Goal: Task Accomplishment & Management: Complete application form

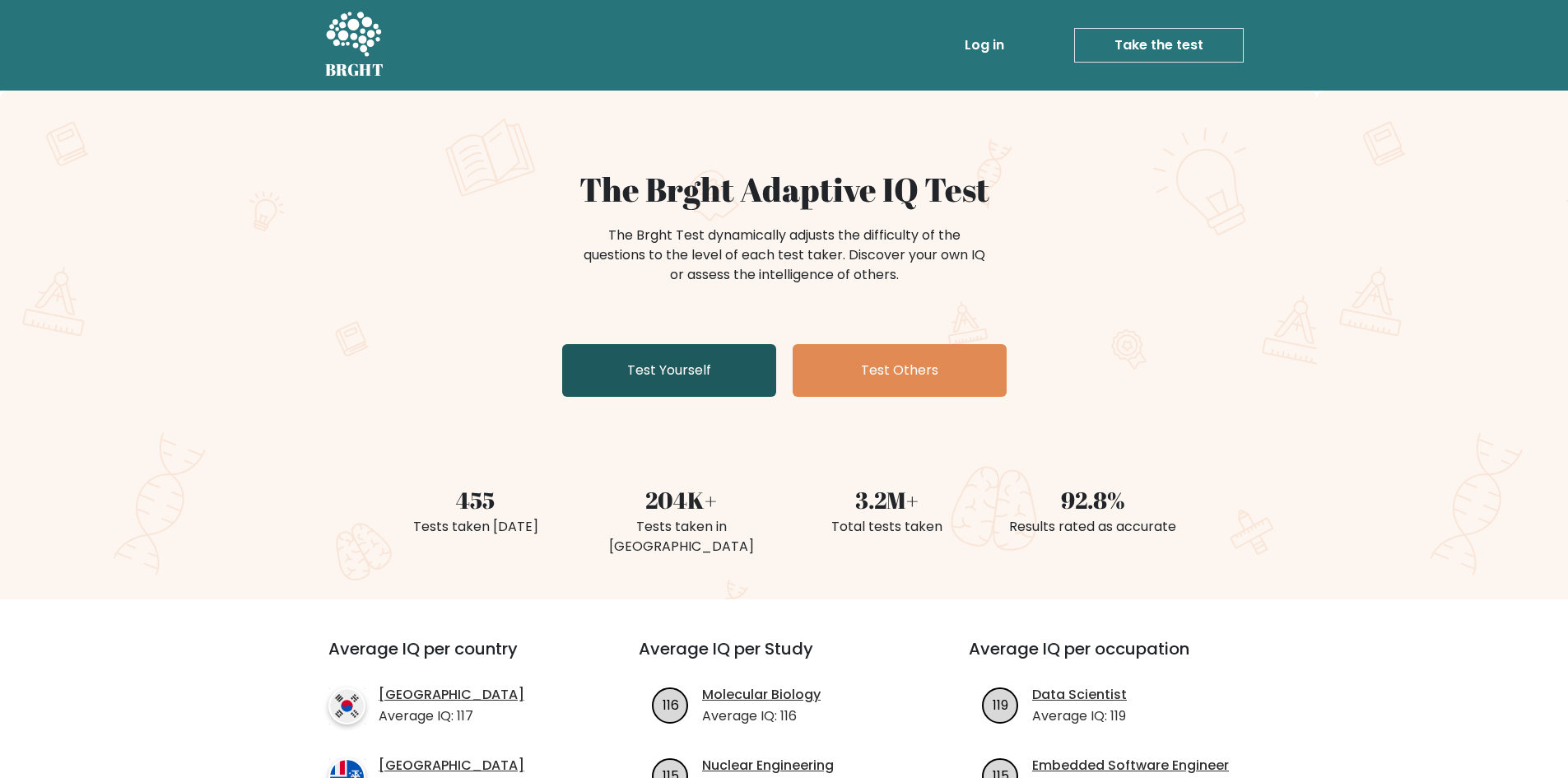
click at [689, 348] on link "Test Yourself" at bounding box center [669, 370] width 214 height 53
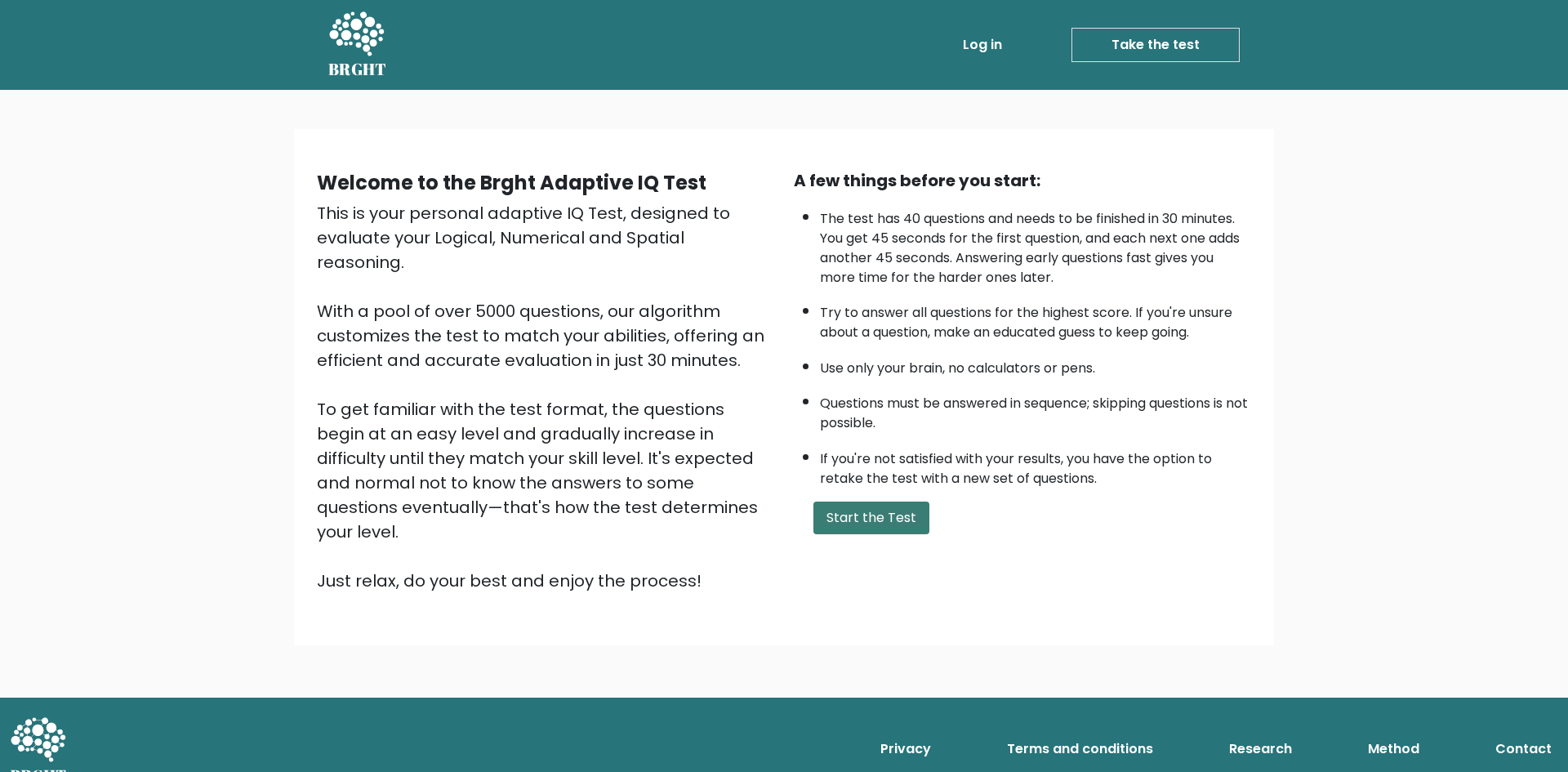
click at [823, 521] on button "Start the Test" at bounding box center [871, 517] width 116 height 33
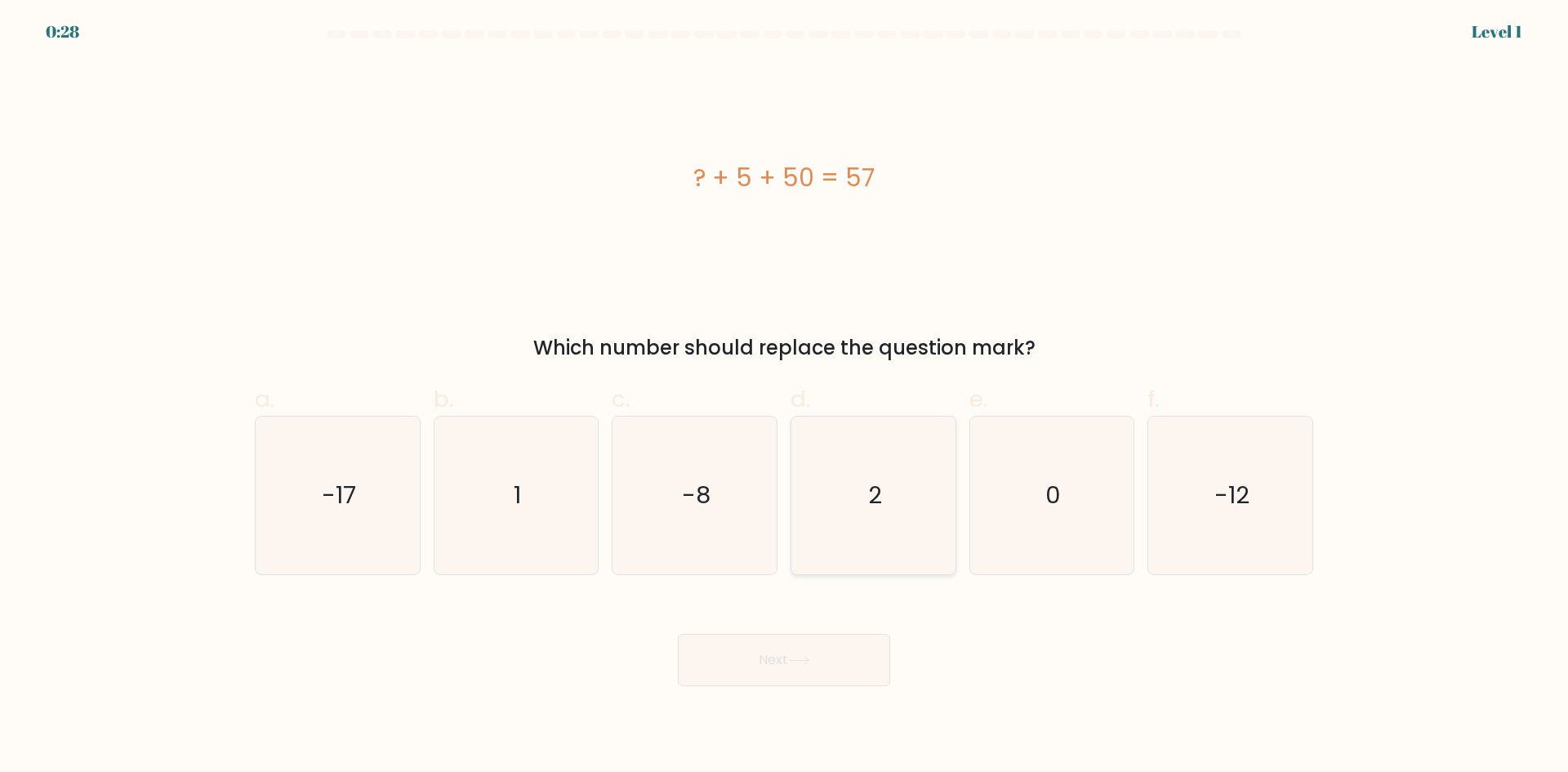
click at [844, 507] on icon "2" at bounding box center [874, 495] width 158 height 158
click at [785, 397] on input "d. 2" at bounding box center [784, 391] width 1 height 11
radio input "true"
click at [809, 682] on button "Next" at bounding box center [783, 659] width 212 height 52
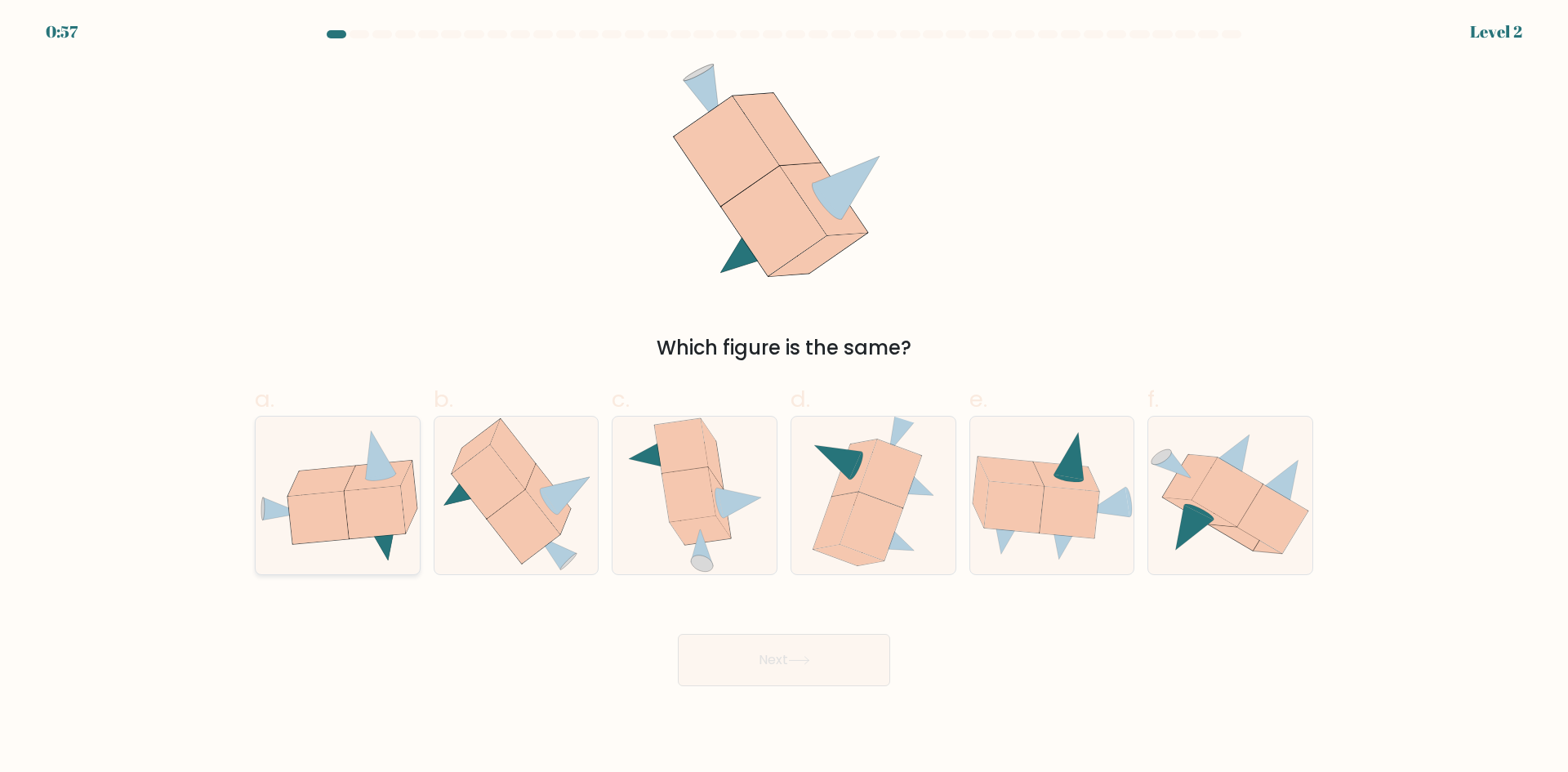
click at [360, 509] on icon at bounding box center [374, 512] width 60 height 52
click at [784, 397] on input "a." at bounding box center [784, 391] width 1 height 11
radio input "true"
click at [776, 681] on button "Next" at bounding box center [783, 659] width 212 height 52
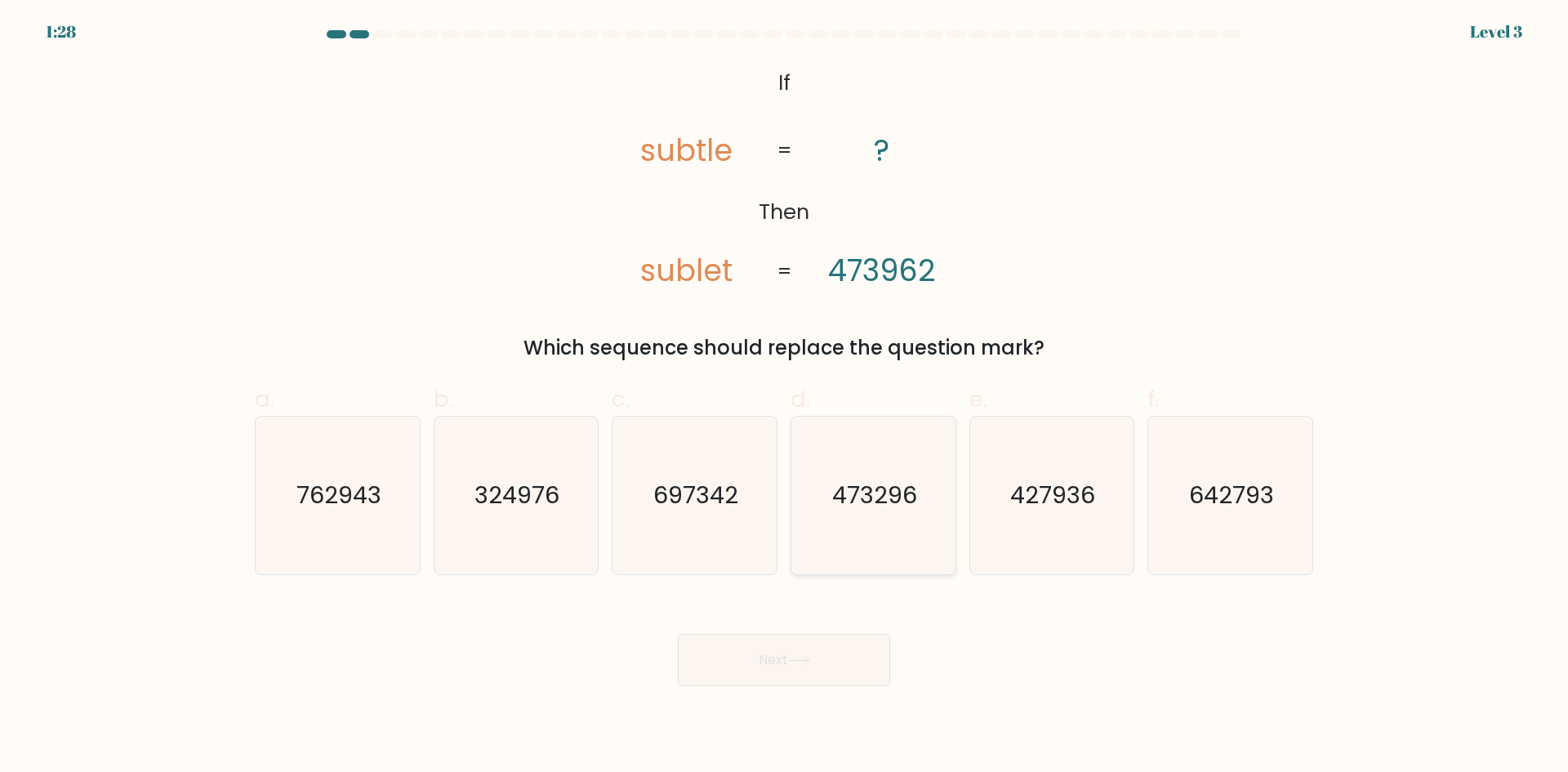
click at [883, 478] on text "473296" at bounding box center [874, 494] width 85 height 33
click at [785, 397] on input "d. 473296" at bounding box center [784, 391] width 1 height 11
radio input "true"
click at [817, 656] on button "Next" at bounding box center [783, 659] width 212 height 52
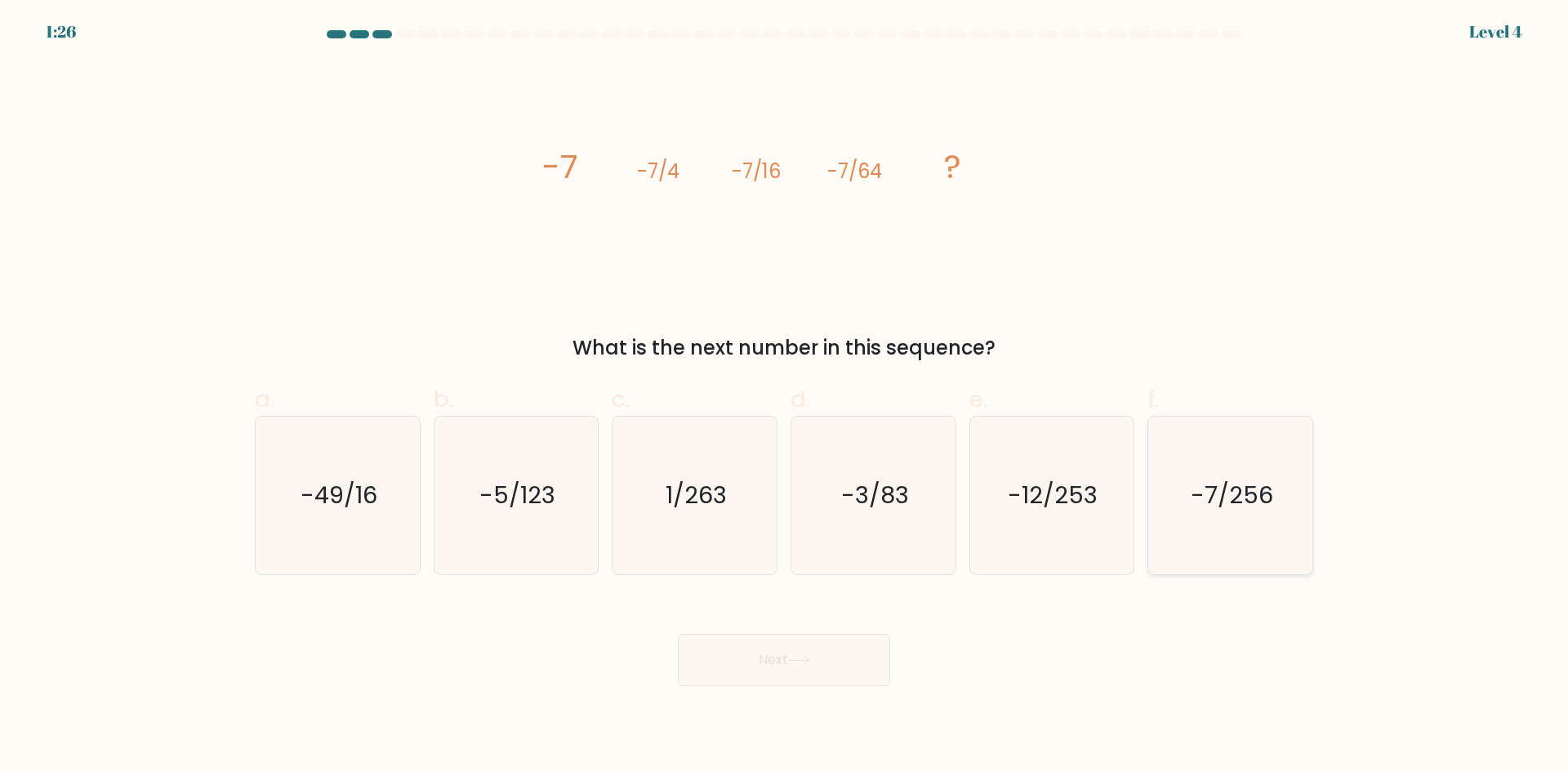
click at [1163, 540] on icon "-7/256" at bounding box center [1230, 495] width 158 height 158
click at [785, 397] on input "f. -7/256" at bounding box center [784, 391] width 1 height 11
radio input "true"
click at [752, 657] on button "Next" at bounding box center [783, 659] width 212 height 52
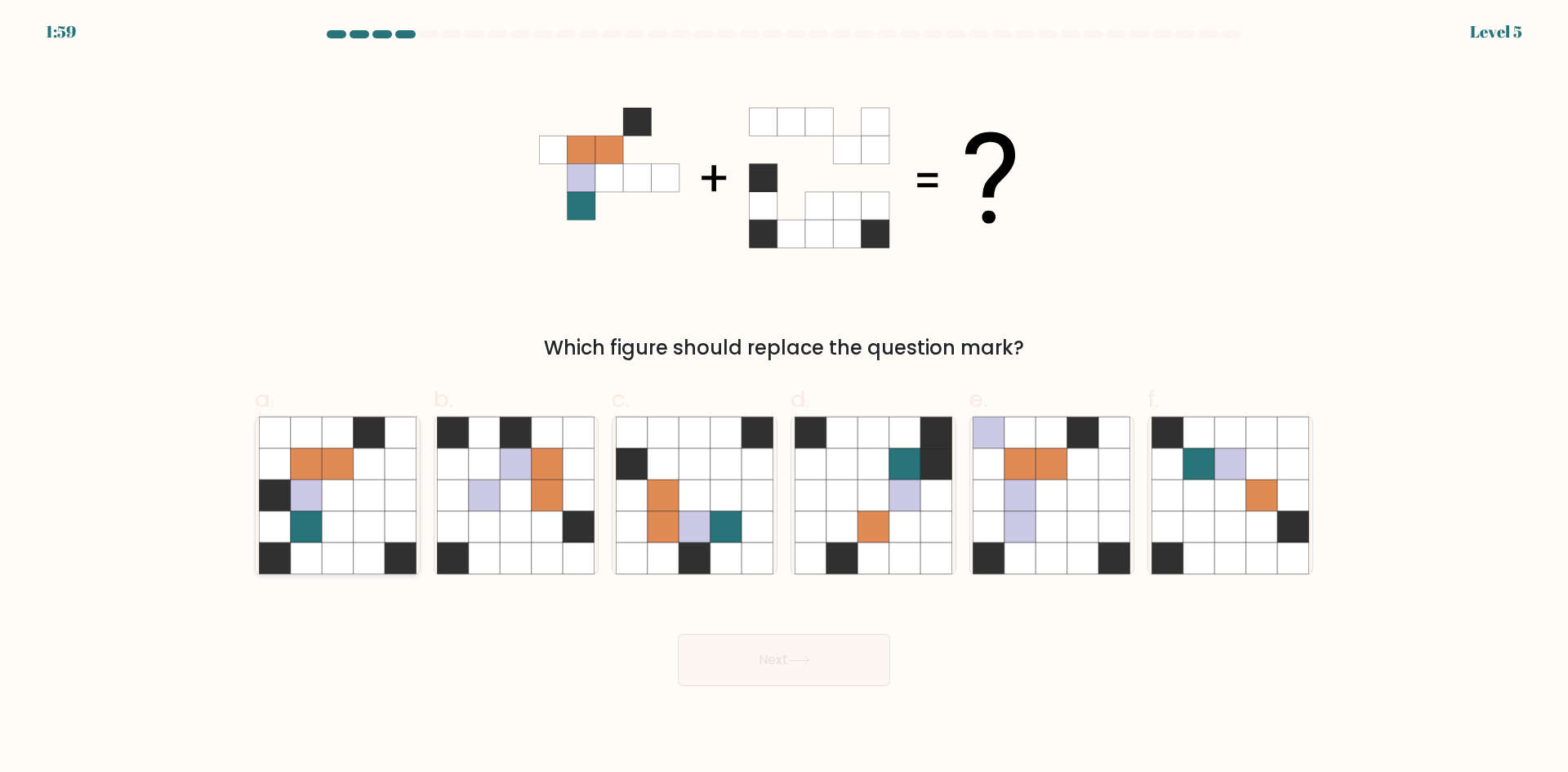
click at [353, 495] on icon at bounding box center [337, 494] width 31 height 31
click at [784, 397] on input "a." at bounding box center [784, 391] width 1 height 11
radio input "true"
click at [684, 681] on button "Next" at bounding box center [783, 659] width 212 height 52
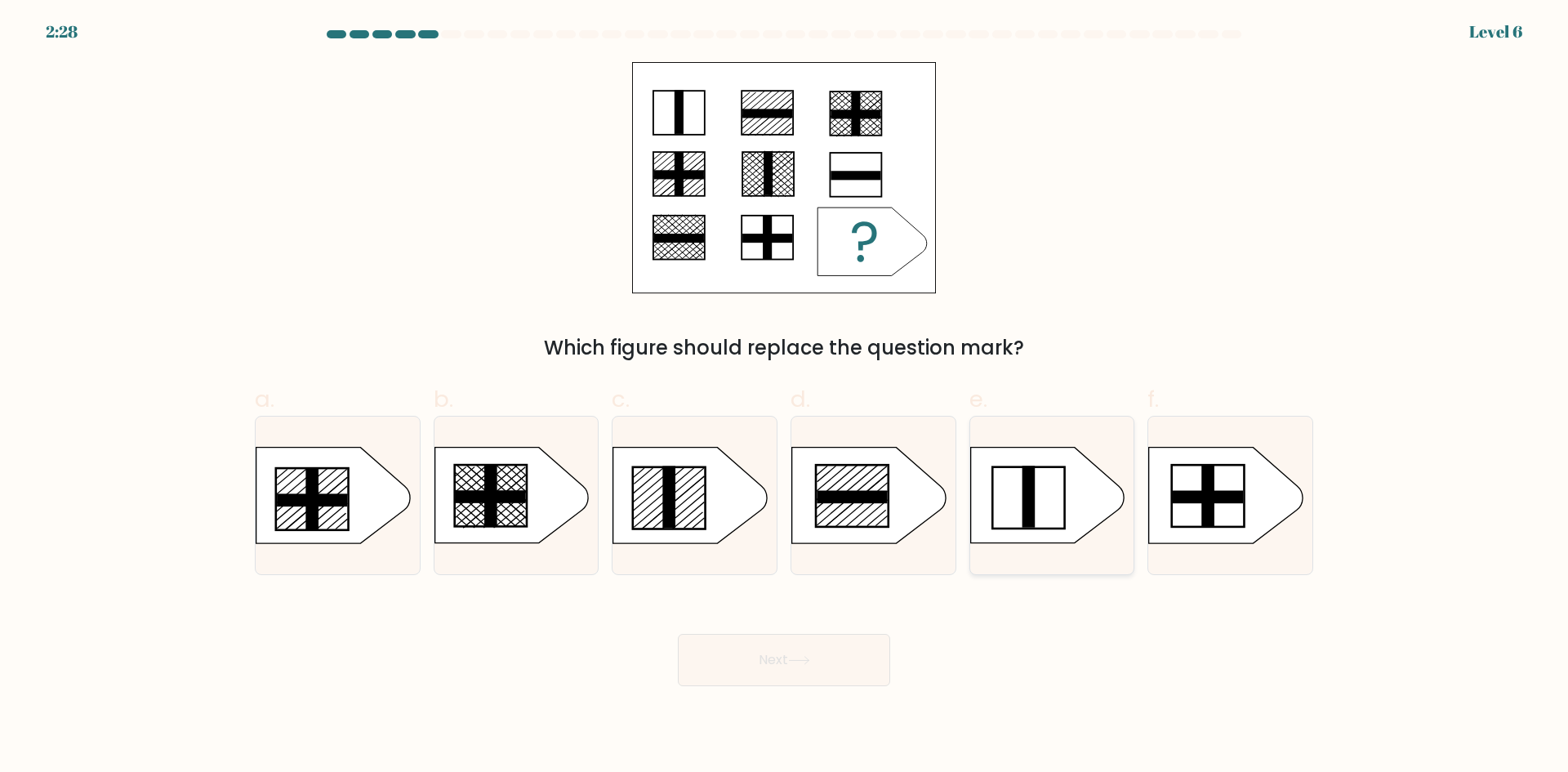
click at [1034, 505] on rect at bounding box center [1028, 497] width 13 height 62
click at [785, 397] on input "e." at bounding box center [784, 391] width 1 height 11
radio input "true"
click at [655, 496] on icon at bounding box center [689, 495] width 153 height 96
click at [784, 397] on input "c." at bounding box center [784, 391] width 1 height 11
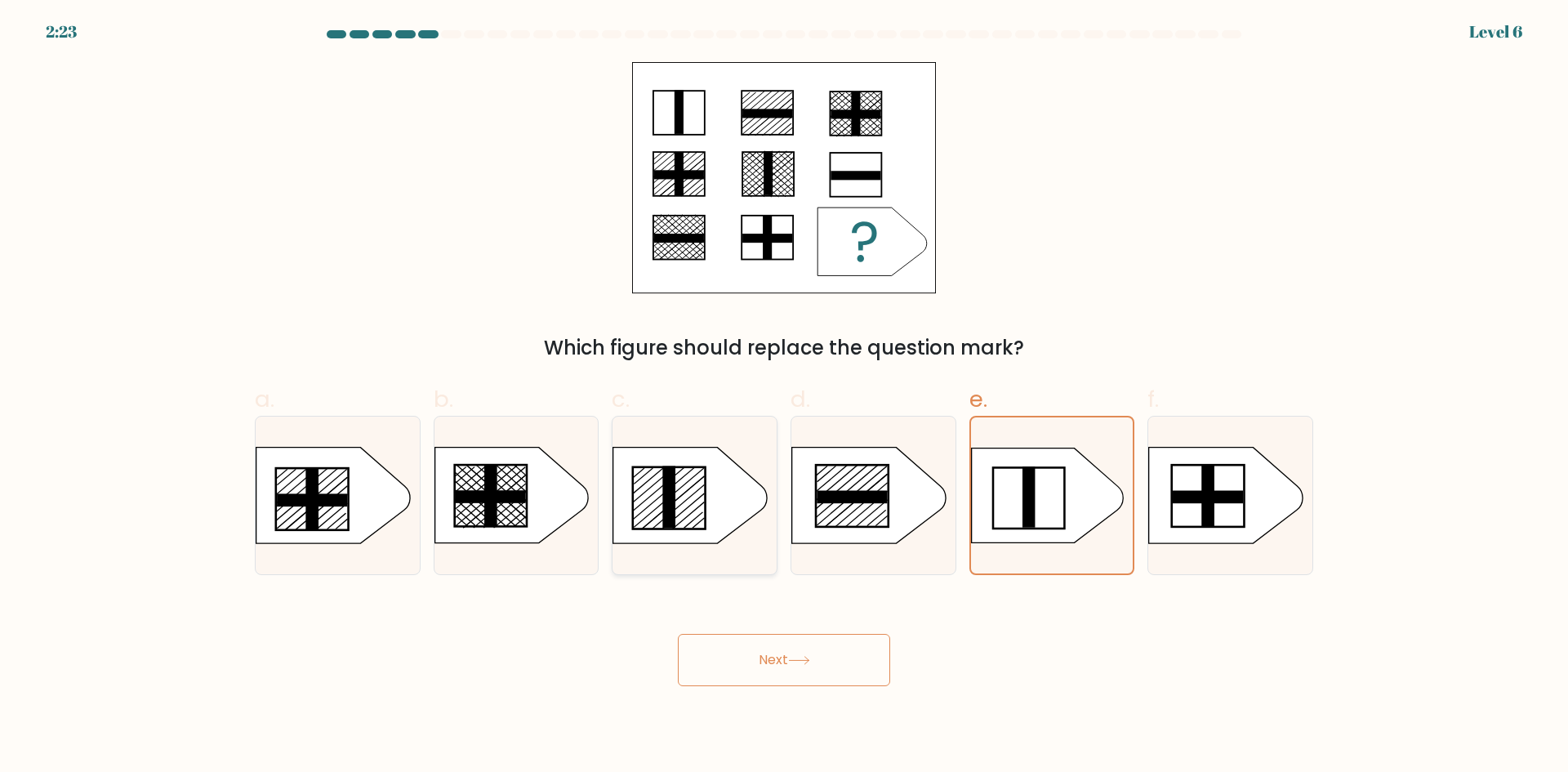
radio input "true"
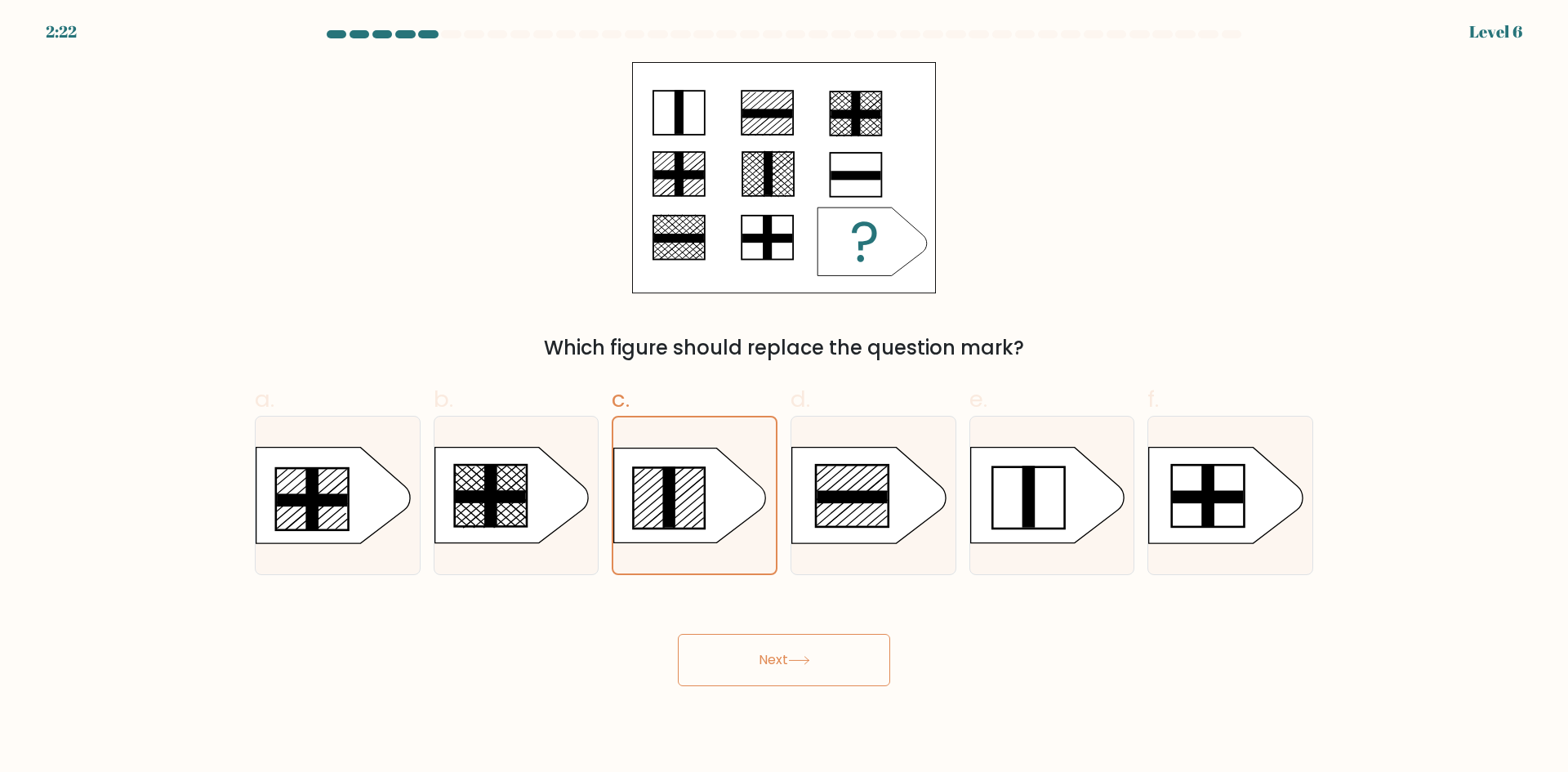
click at [796, 648] on button "Next" at bounding box center [783, 659] width 212 height 52
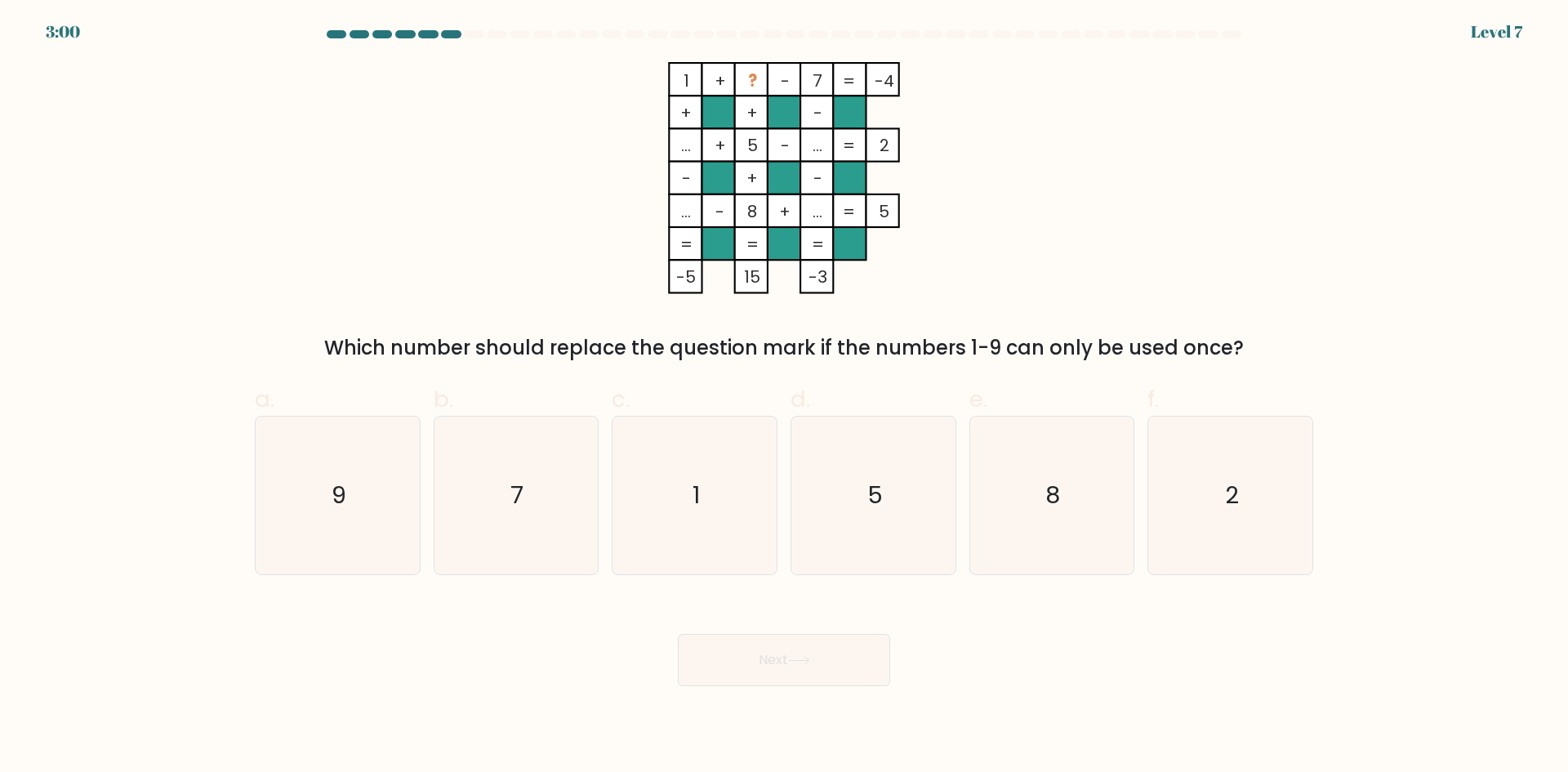
click at [678, 634] on button "Next" at bounding box center [783, 659] width 212 height 52
click at [539, 445] on icon "7" at bounding box center [516, 495] width 158 height 158
click at [784, 397] on input "b. 7" at bounding box center [784, 391] width 1 height 11
radio input "true"
click at [786, 660] on button "Next" at bounding box center [783, 659] width 212 height 52
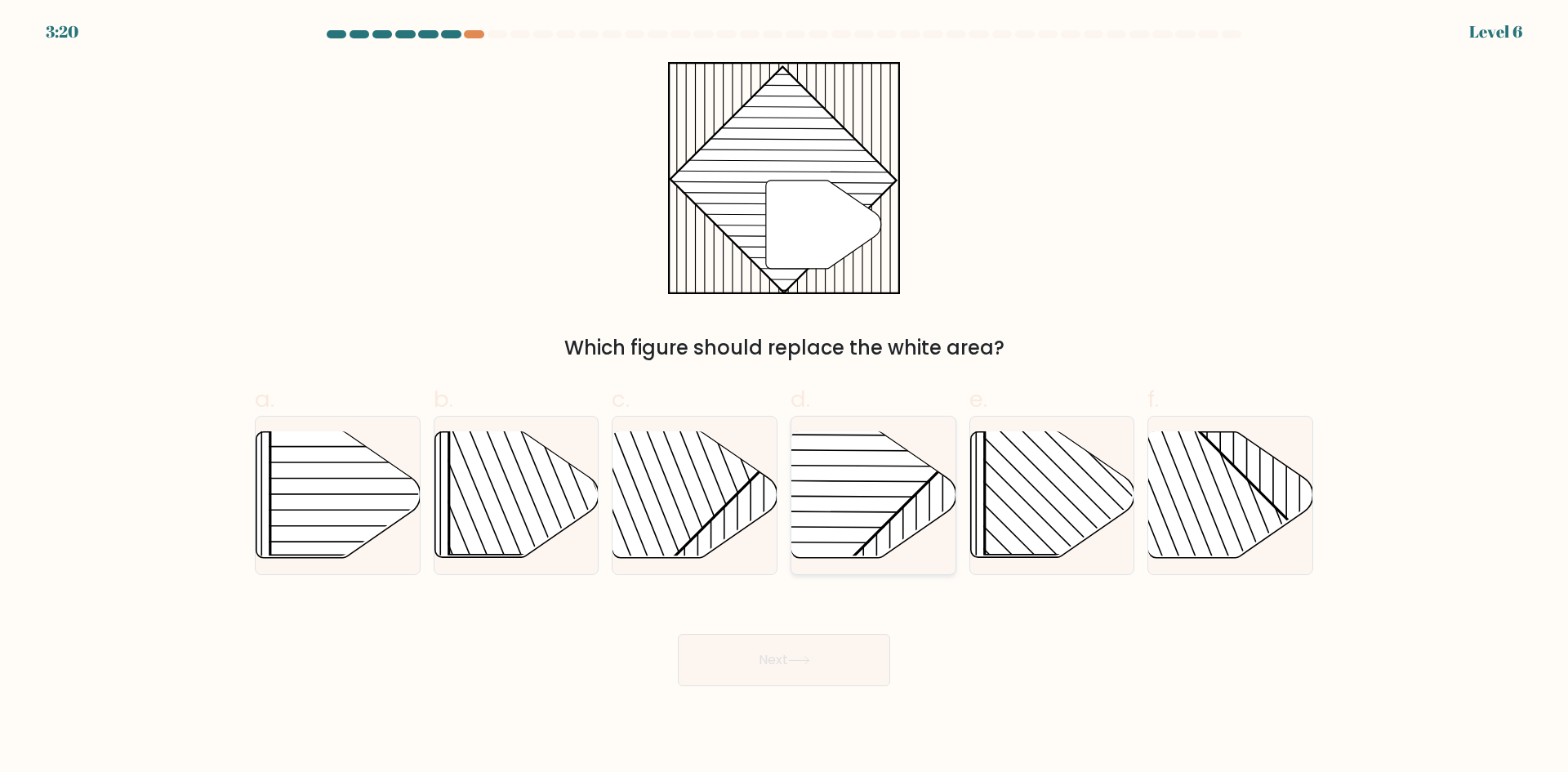
click at [933, 501] on icon at bounding box center [874, 495] width 164 height 126
click at [785, 397] on input "d." at bounding box center [784, 391] width 1 height 11
radio input "true"
click at [811, 653] on button "Next" at bounding box center [783, 659] width 212 height 52
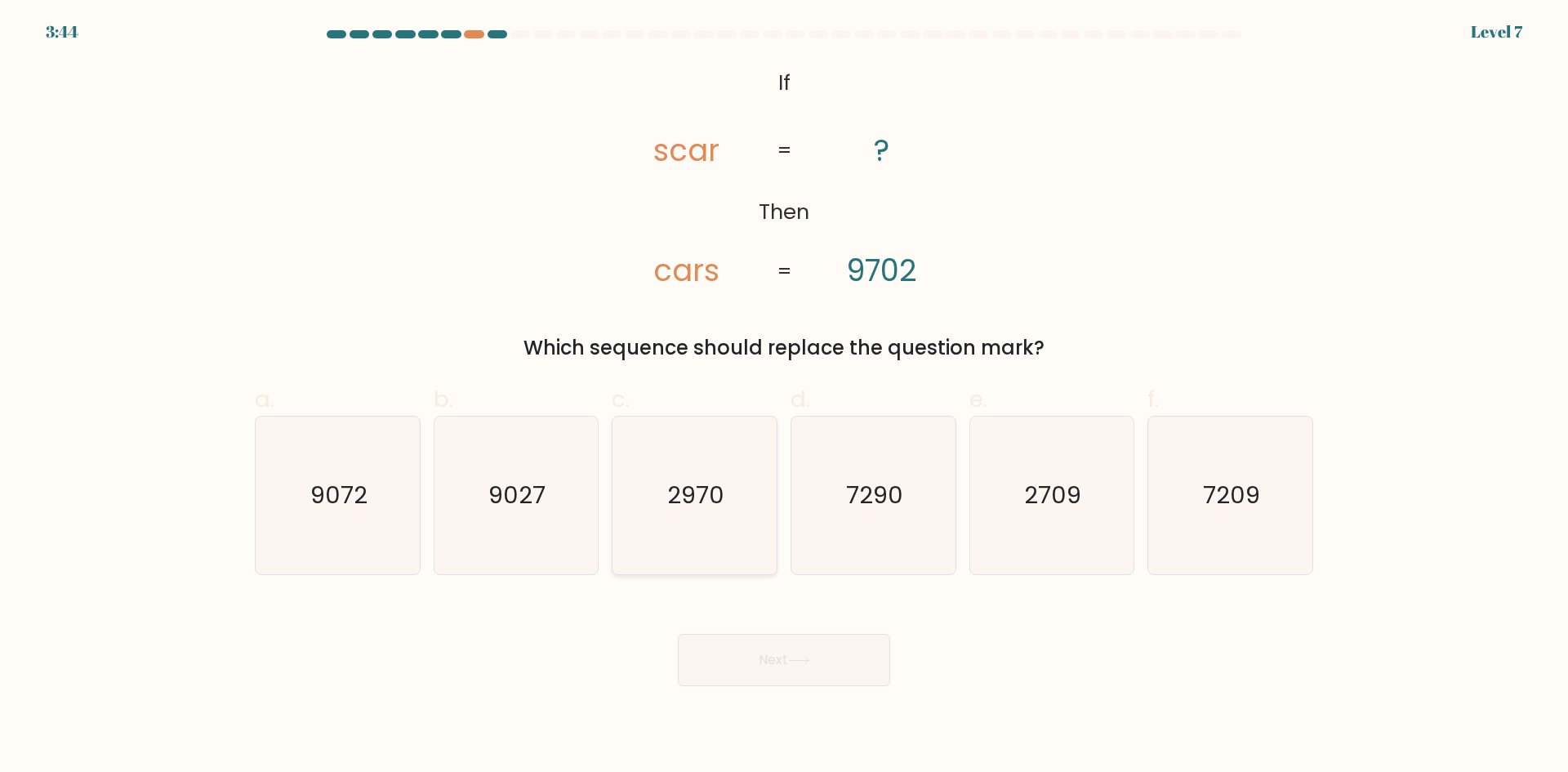
click at [725, 503] on icon "2970" at bounding box center [694, 495] width 158 height 158
click at [784, 397] on input "c. 2970" at bounding box center [784, 391] width 1 height 11
radio input "true"
click at [843, 653] on button "Next" at bounding box center [783, 659] width 212 height 52
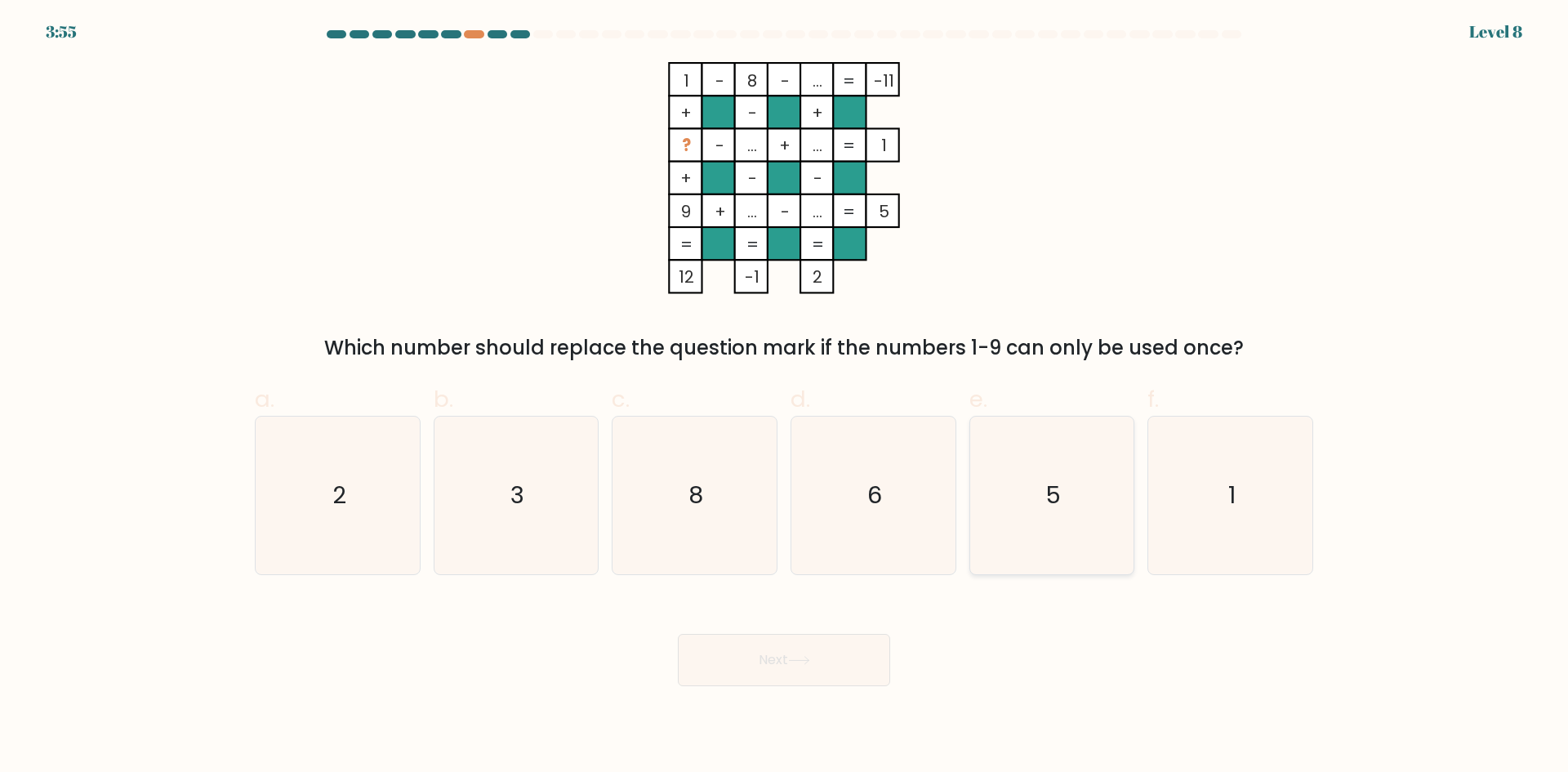
click at [1082, 478] on icon "5" at bounding box center [1051, 495] width 158 height 158
click at [785, 397] on input "e. 5" at bounding box center [784, 391] width 1 height 11
radio input "true"
click at [822, 668] on button "Next" at bounding box center [783, 659] width 212 height 52
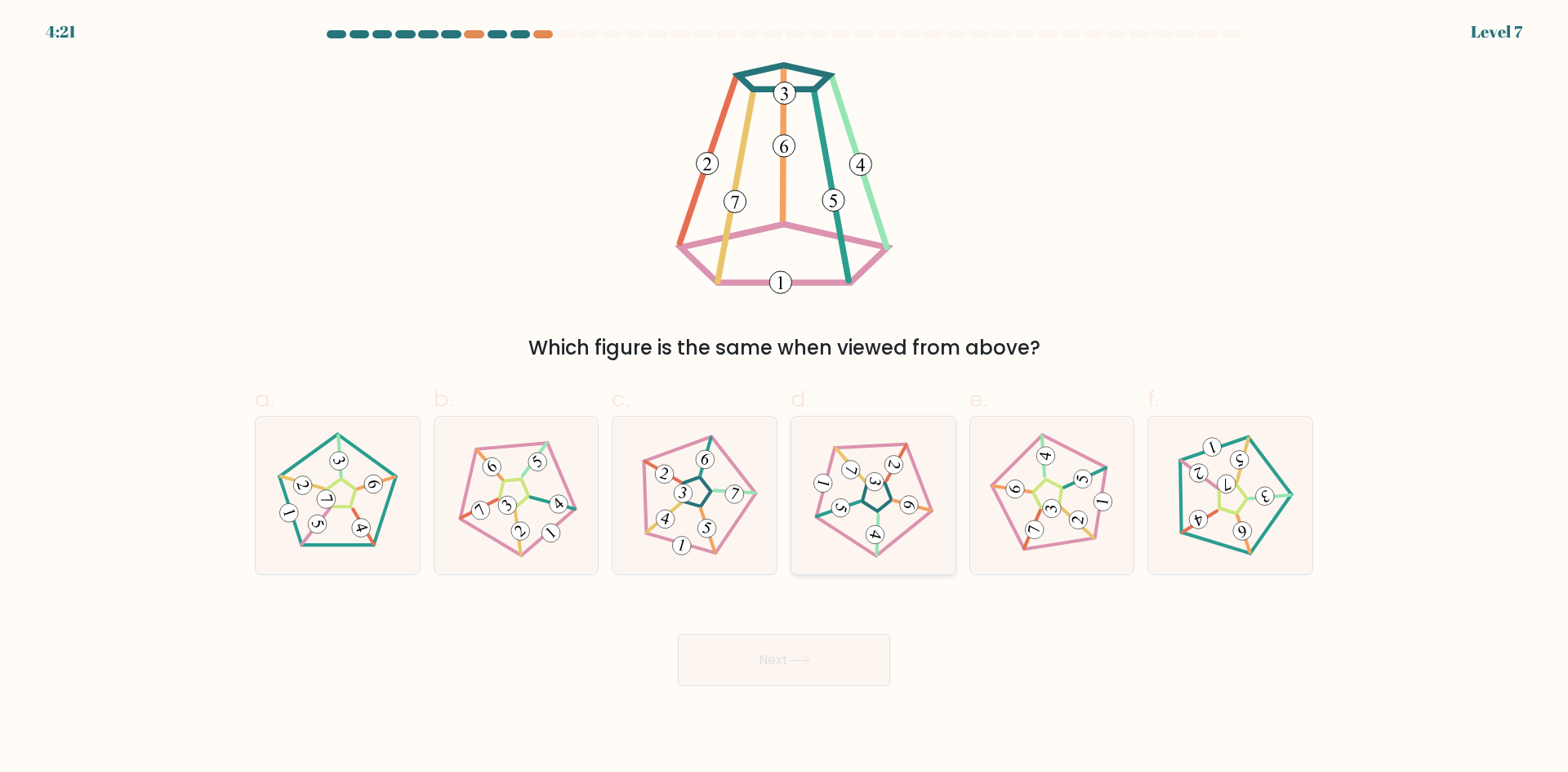
click at [846, 516] on 661 at bounding box center [841, 508] width 23 height 23
click at [785, 397] on input "d." at bounding box center [784, 391] width 1 height 11
radio input "true"
click at [844, 654] on button "Next" at bounding box center [783, 659] width 212 height 52
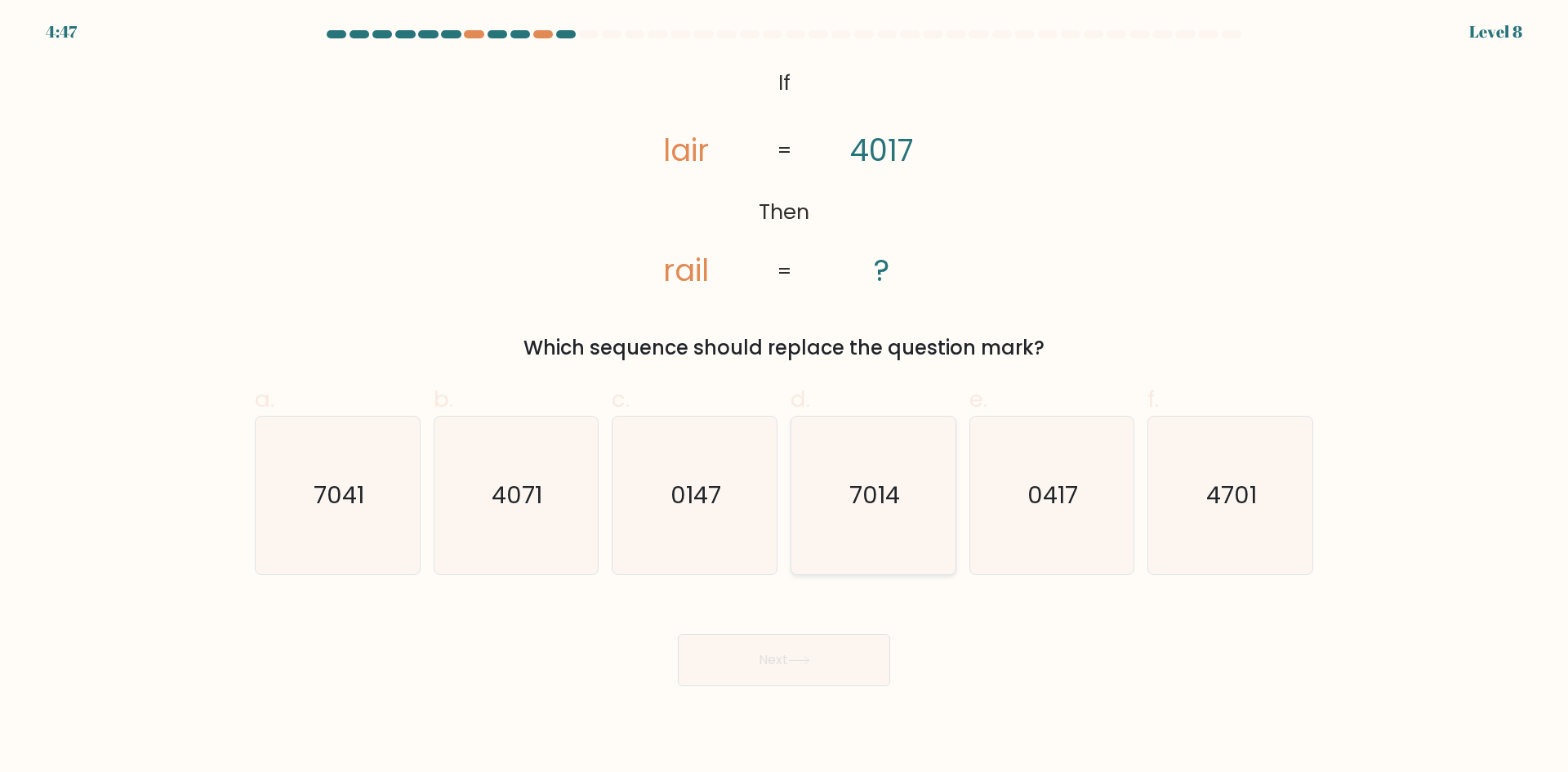
click at [891, 474] on icon "7014" at bounding box center [874, 495] width 158 height 158
click at [785, 397] on input "d. 7014" at bounding box center [784, 391] width 1 height 11
radio input "true"
click at [794, 674] on button "Next" at bounding box center [783, 659] width 212 height 52
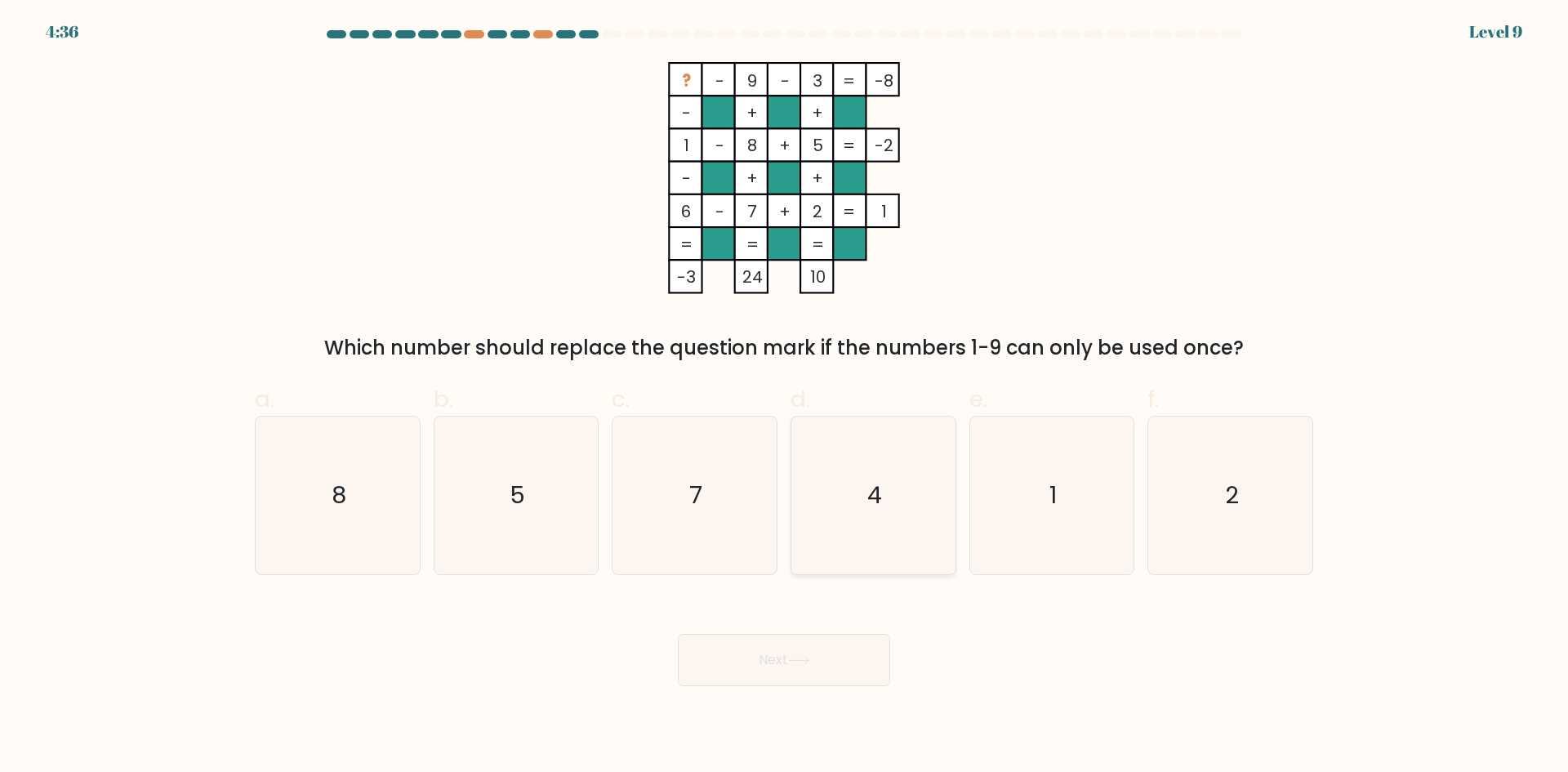
click at [870, 433] on icon "4" at bounding box center [874, 495] width 158 height 158
click at [785, 397] on input "d. 4" at bounding box center [784, 391] width 1 height 11
radio input "true"
click at [797, 654] on button "Next" at bounding box center [783, 659] width 212 height 52
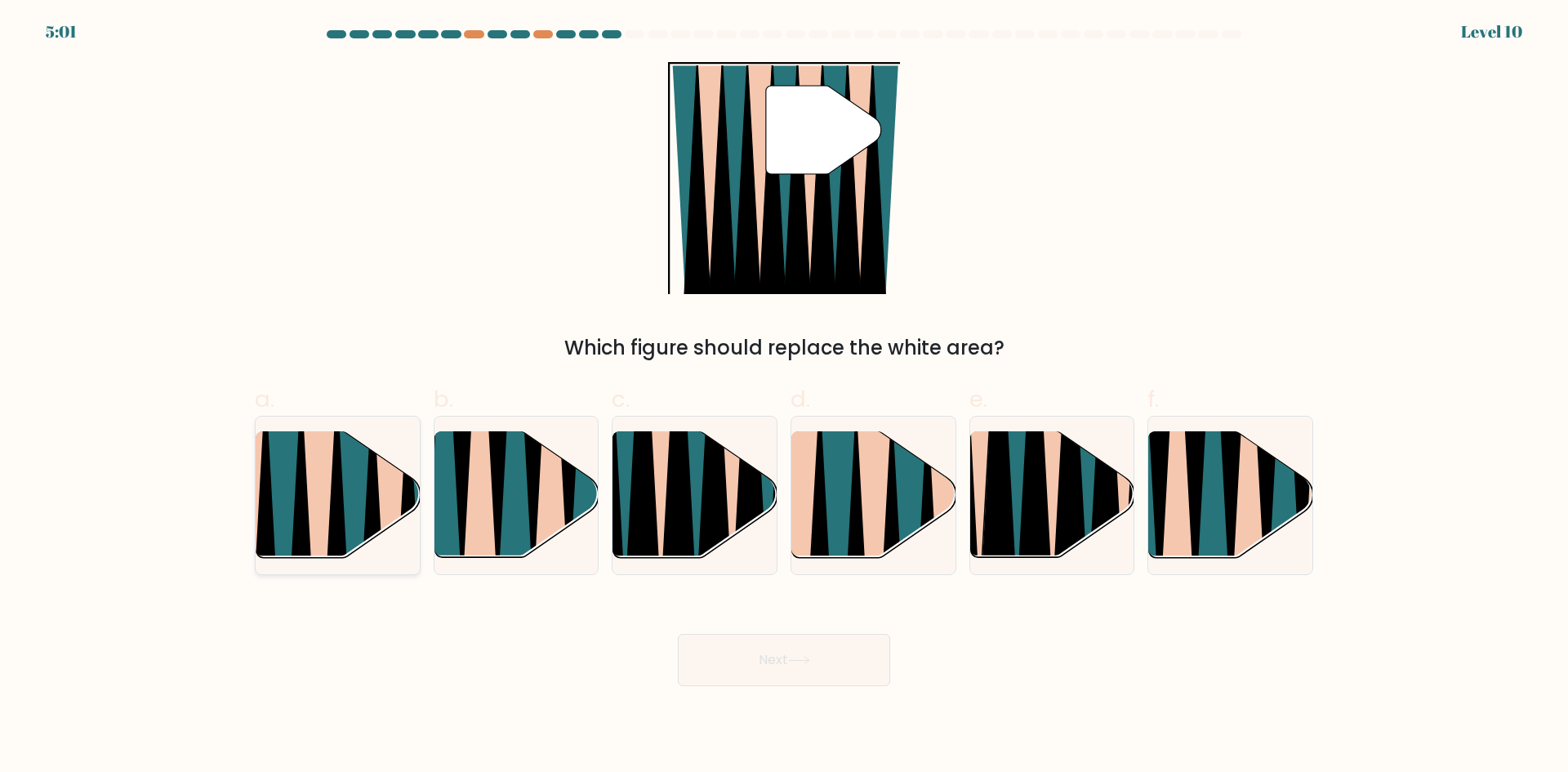
click at [315, 460] on icon at bounding box center [320, 567] width 36 height 327
click at [784, 397] on input "a." at bounding box center [784, 391] width 1 height 11
radio input "true"
click at [688, 664] on button "Next" at bounding box center [783, 659] width 212 height 52
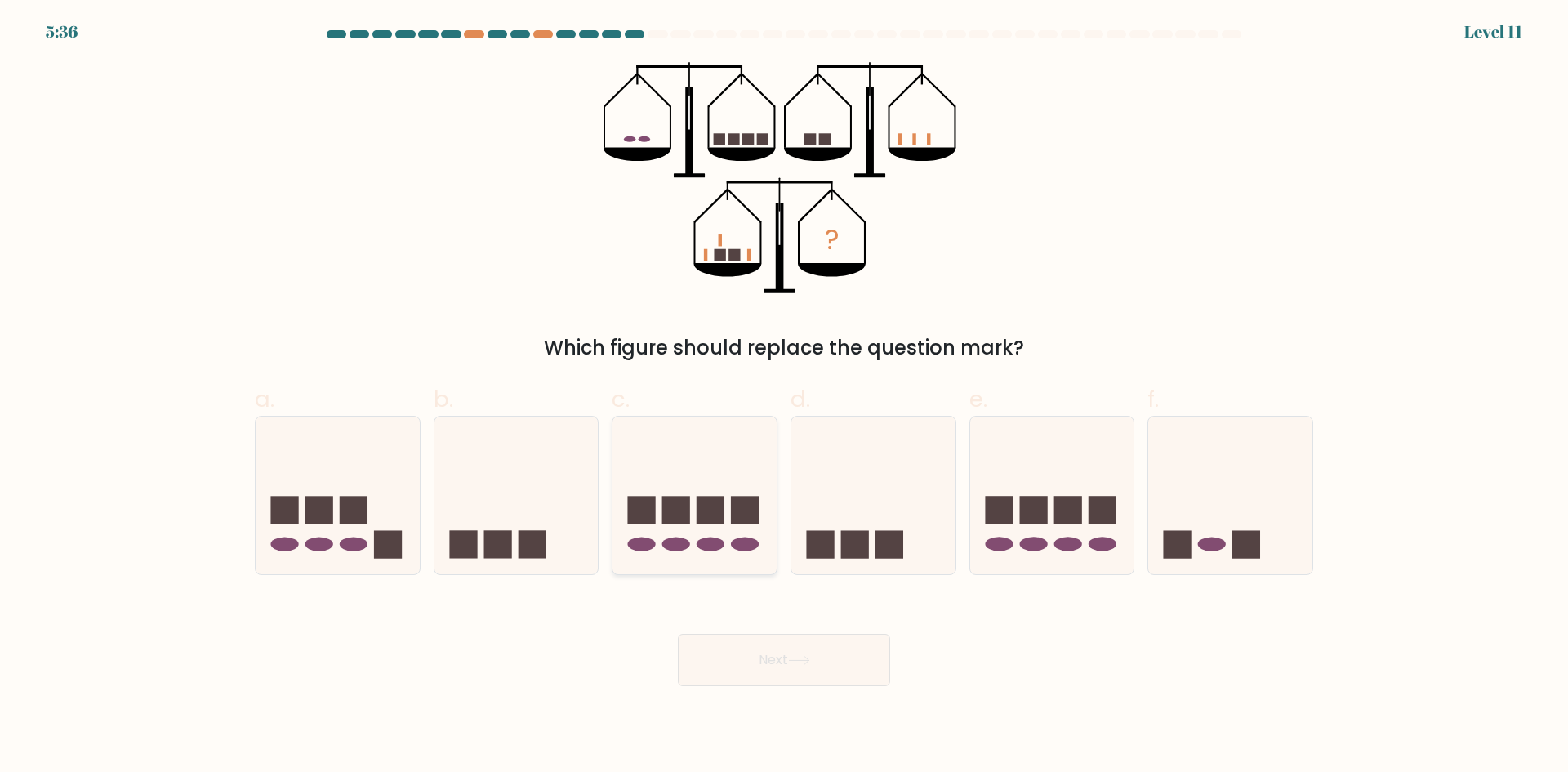
click at [756, 482] on icon at bounding box center [694, 494] width 164 height 136
click at [784, 397] on input "c." at bounding box center [784, 391] width 1 height 11
radio input "true"
click at [1197, 498] on icon at bounding box center [1229, 494] width 164 height 136
click at [785, 397] on input "f." at bounding box center [784, 391] width 1 height 11
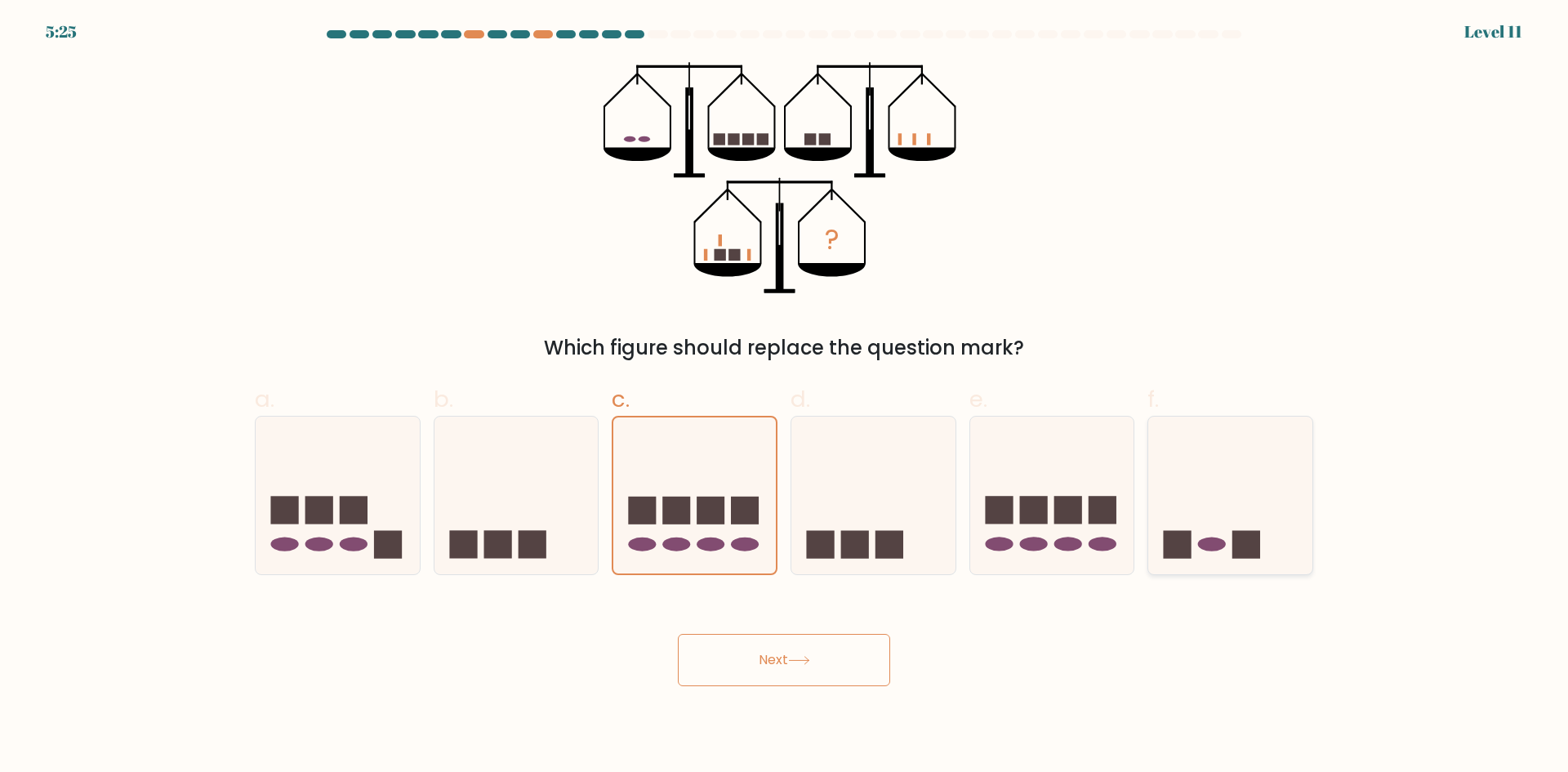
radio input "true"
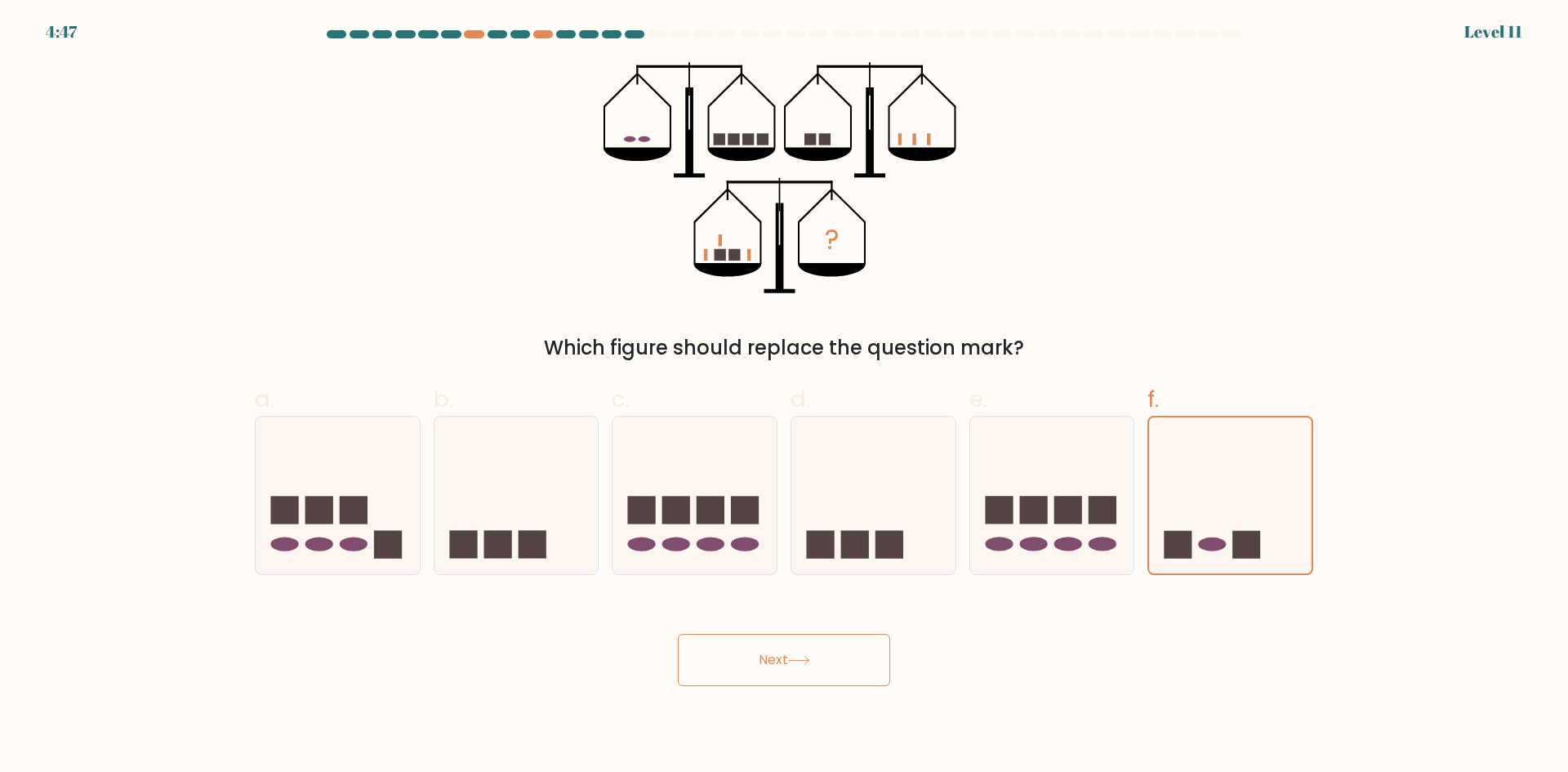
click at [778, 642] on button "Next" at bounding box center [783, 659] width 212 height 52
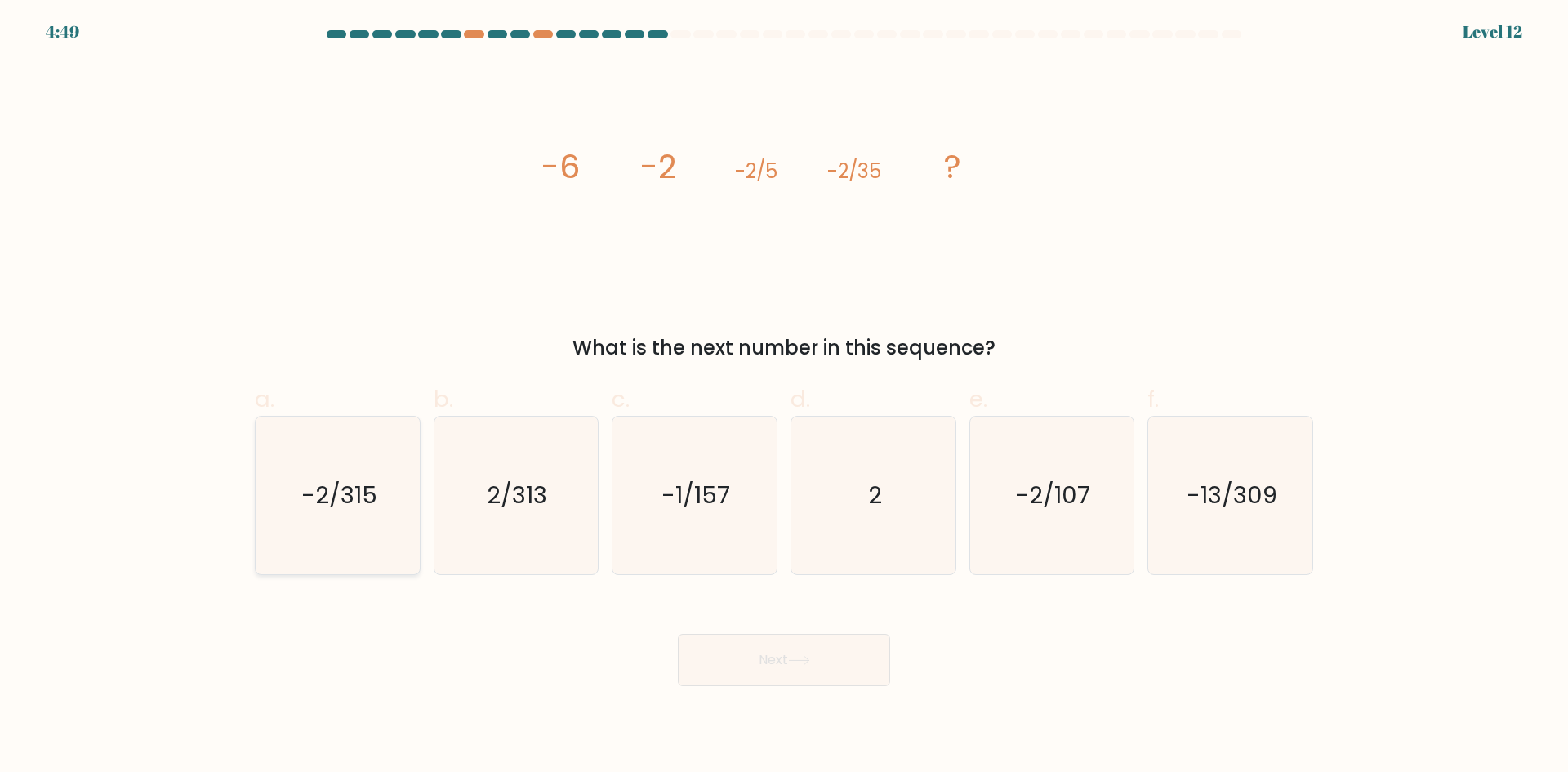
click at [359, 504] on text "-2/315" at bounding box center [340, 494] width 76 height 33
click at [784, 397] on input "a. -2/315" at bounding box center [784, 391] width 1 height 11
radio input "true"
click at [795, 629] on div "Next" at bounding box center [783, 640] width 1078 height 91
click at [782, 659] on button "Next" at bounding box center [783, 659] width 212 height 52
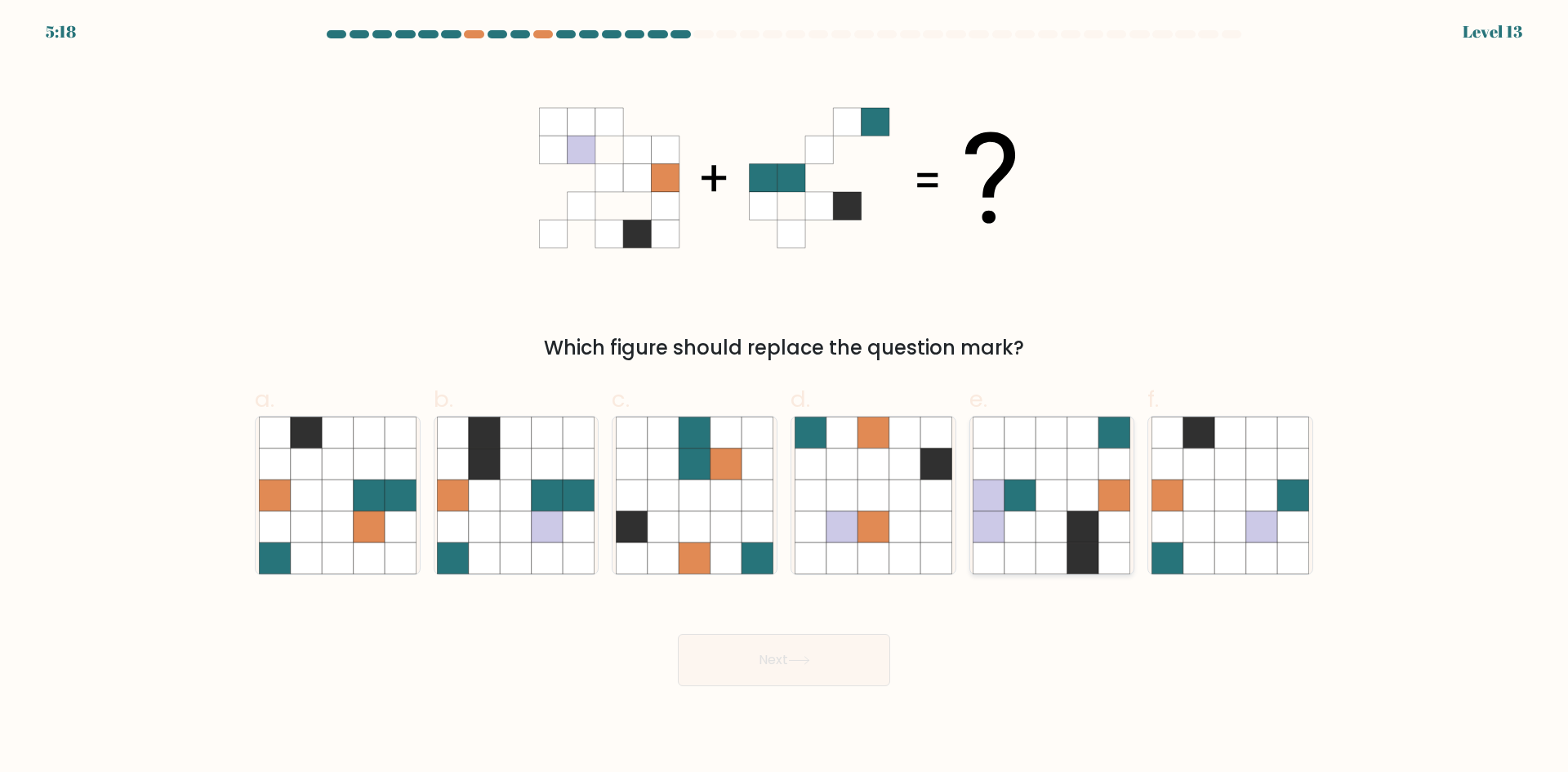
click at [1045, 447] on icon at bounding box center [1051, 431] width 31 height 31
click at [785, 397] on input "e." at bounding box center [784, 391] width 1 height 11
radio input "true"
click at [892, 660] on div "Next" at bounding box center [783, 640] width 1078 height 91
click at [874, 660] on button "Next" at bounding box center [783, 659] width 212 height 52
